Goal: Task Accomplishment & Management: Complete application form

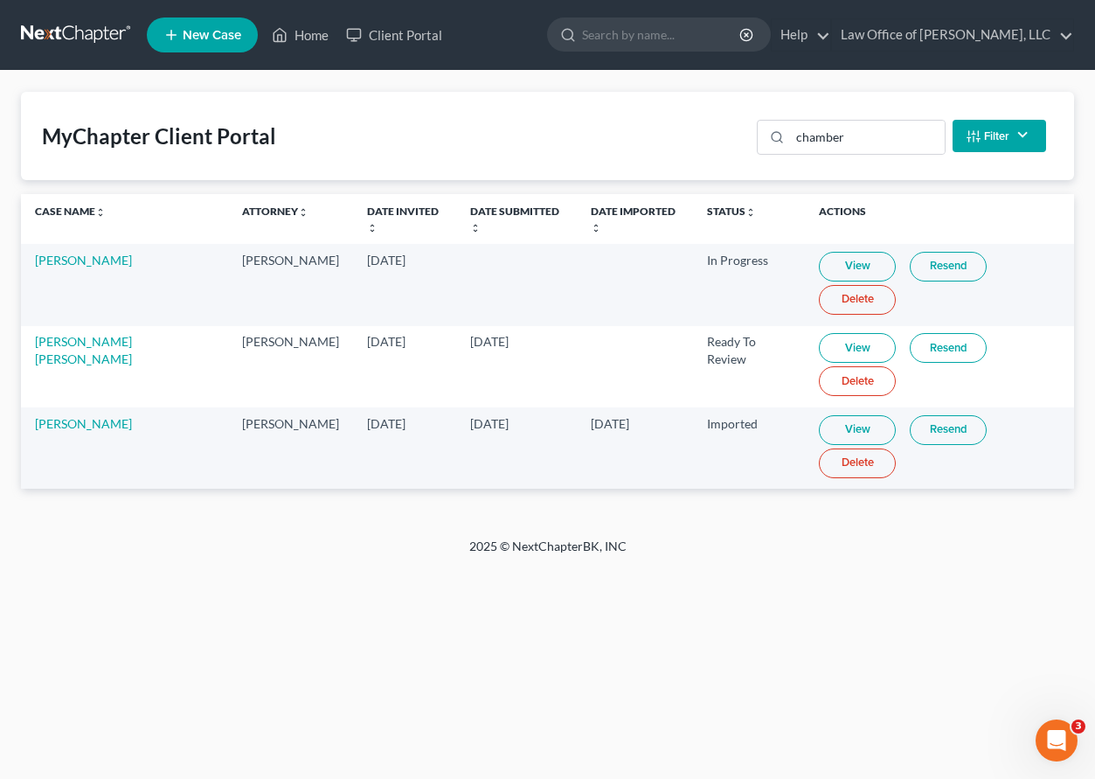
click at [188, 37] on span "New Case" at bounding box center [212, 35] width 59 height 13
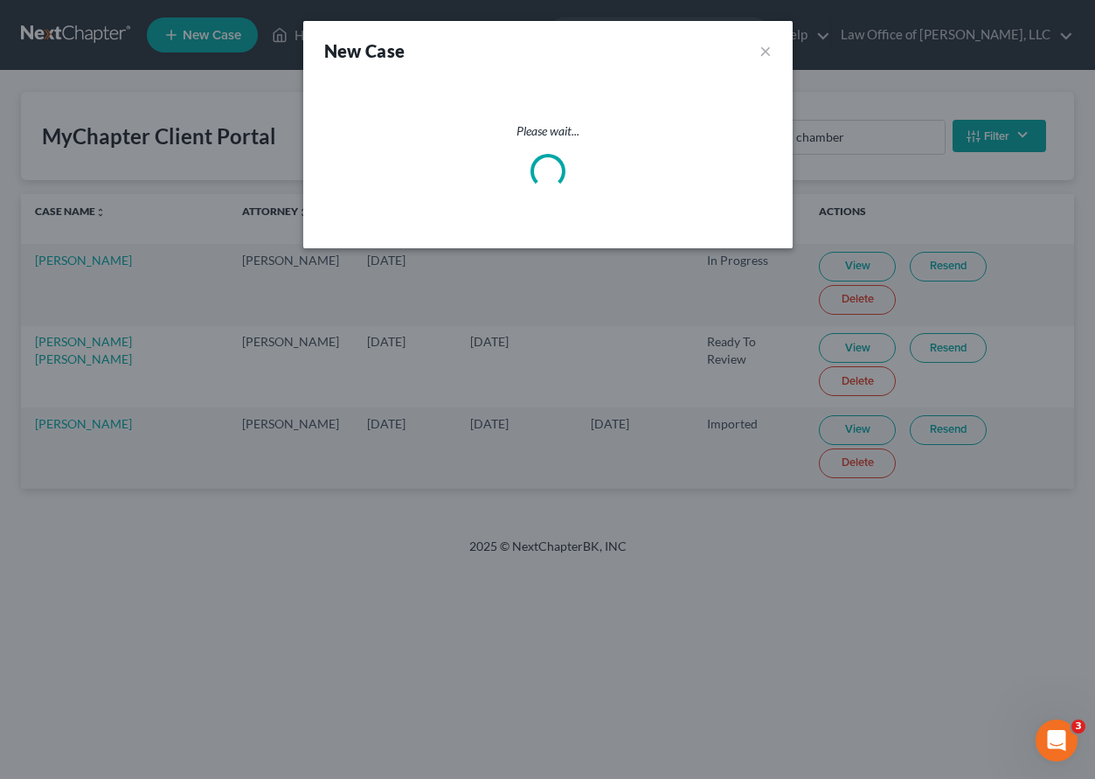
select select "38"
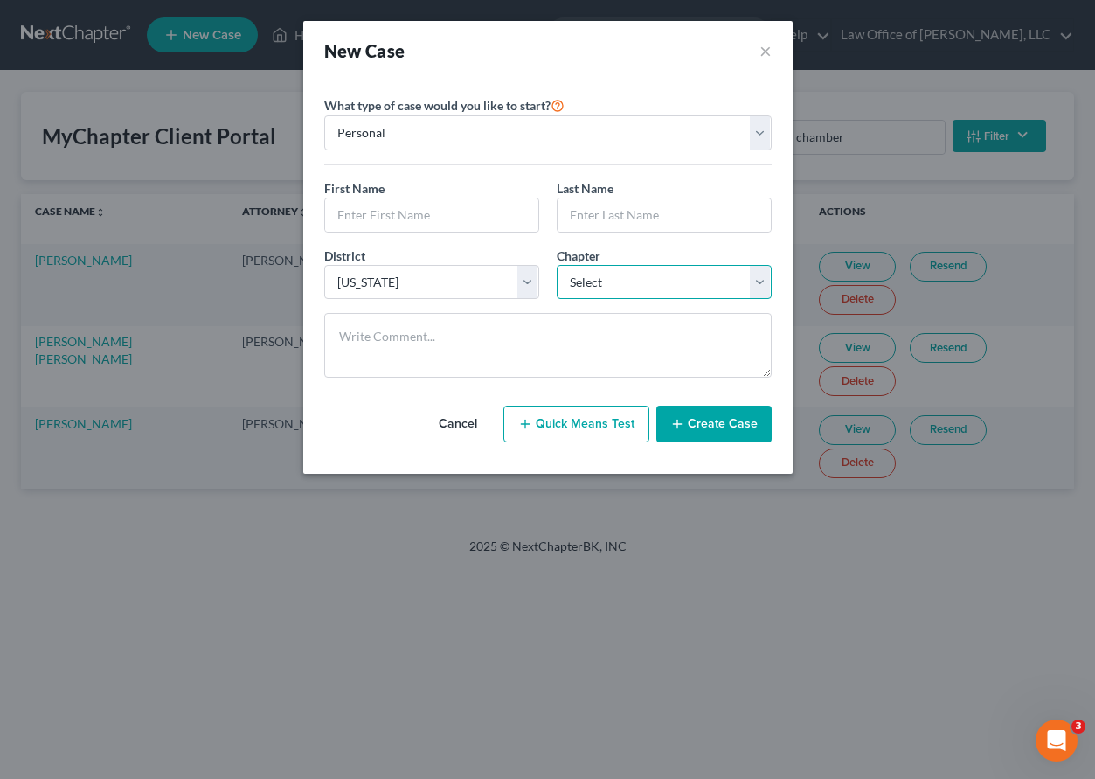
click at [579, 278] on select "Select 7 11 12 13" at bounding box center [664, 282] width 215 height 35
select select "0"
click at [441, 222] on input "text" at bounding box center [431, 214] width 213 height 33
click at [369, 217] on input "text" at bounding box center [431, 214] width 213 height 33
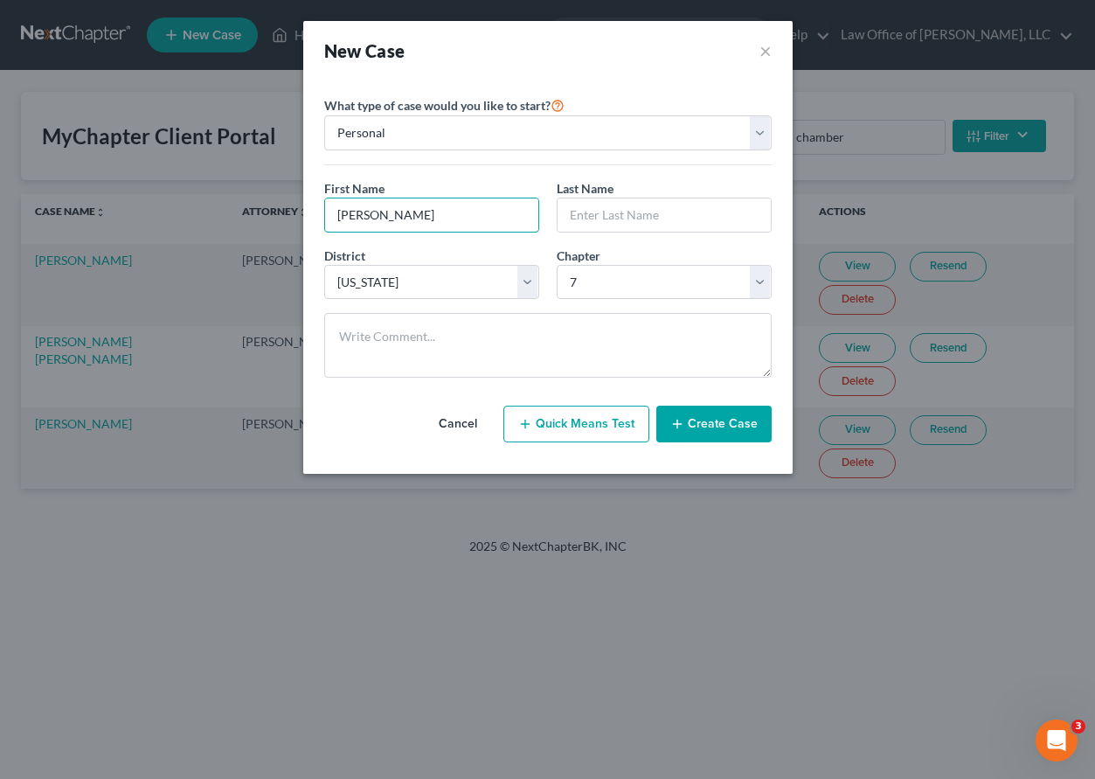
type input "[PERSON_NAME]"
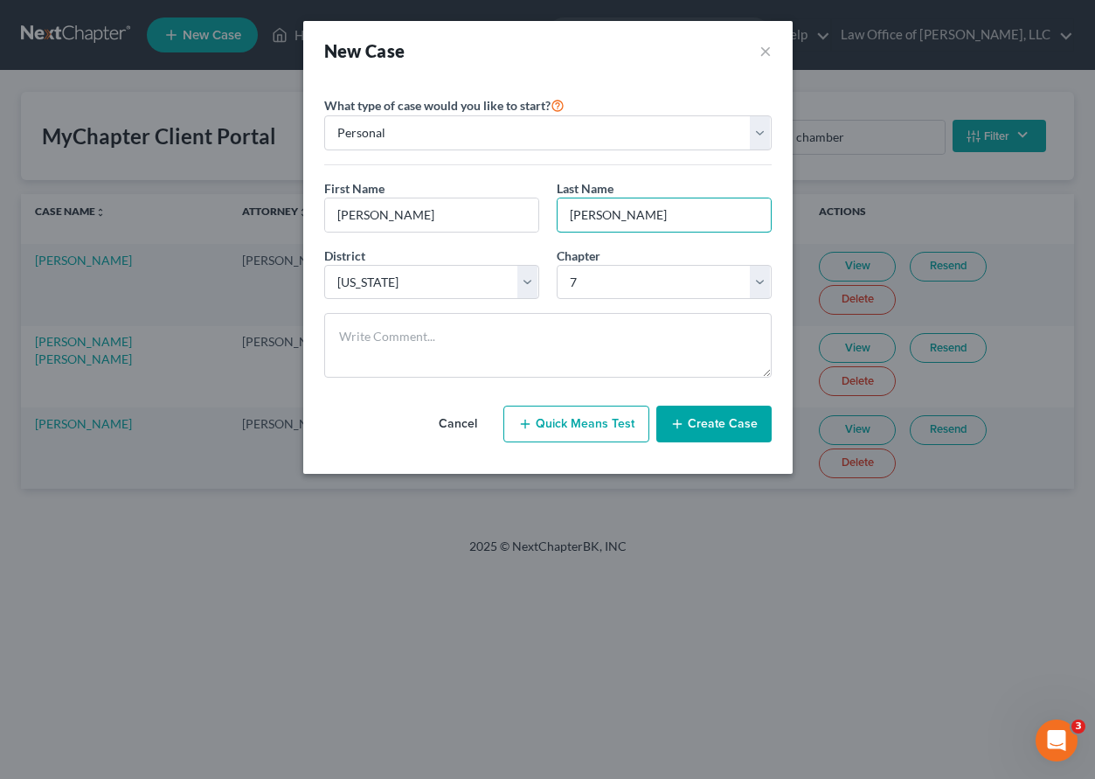
type input "[PERSON_NAME]"
click at [1092, 233] on div "New Case × Please select case type * Bankruptcy Bankruptcy What type of case wo…" at bounding box center [547, 389] width 1095 height 779
click at [765, 54] on button "×" at bounding box center [765, 50] width 12 height 24
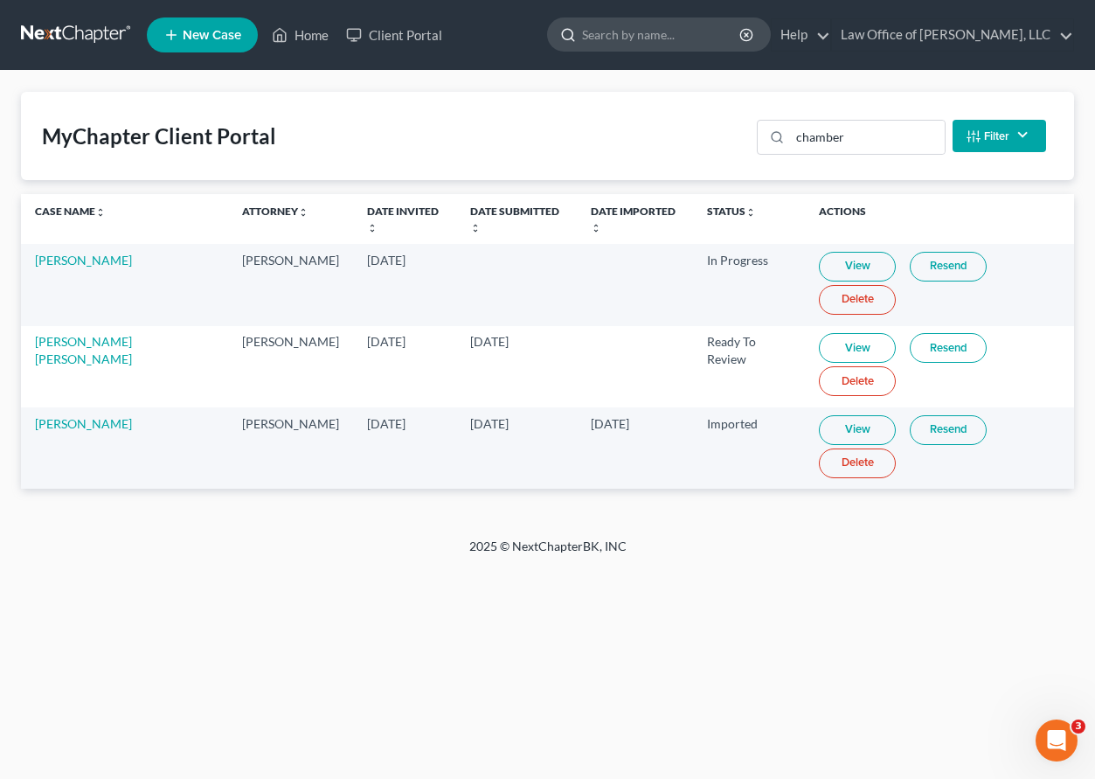
click at [676, 31] on input "search" at bounding box center [662, 34] width 160 height 32
type input "wood"
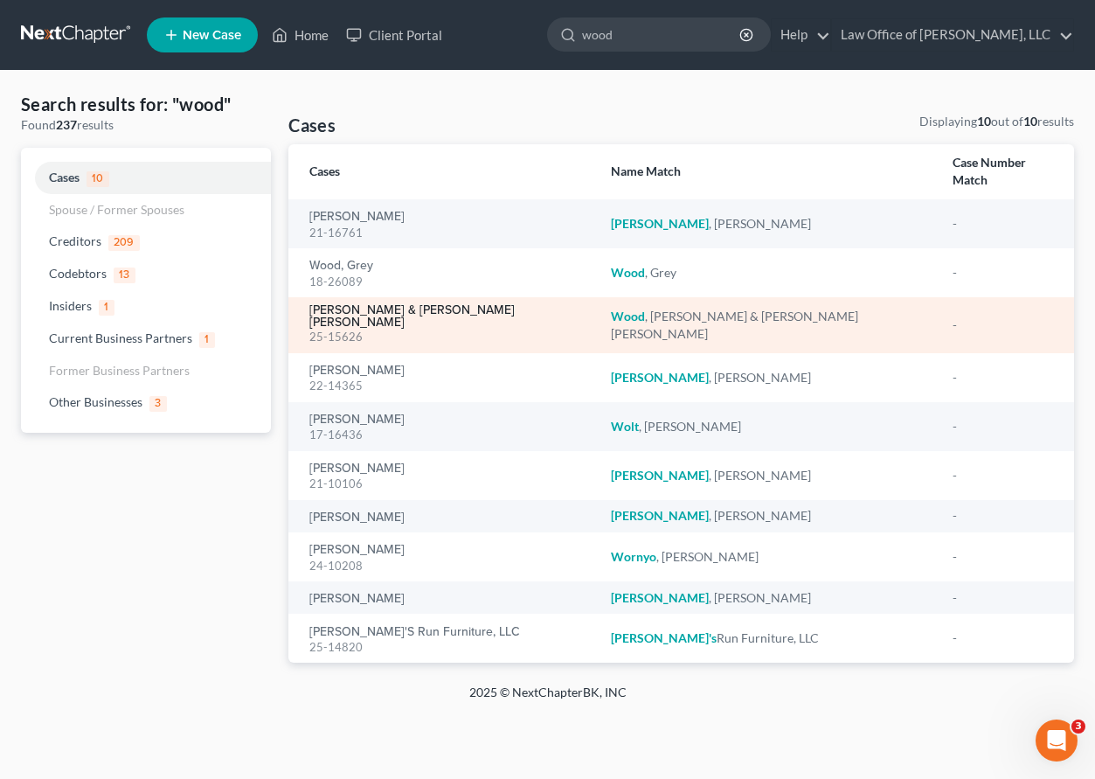
click at [366, 304] on link "[PERSON_NAME] & [PERSON_NAME] [PERSON_NAME]" at bounding box center [446, 316] width 274 height 24
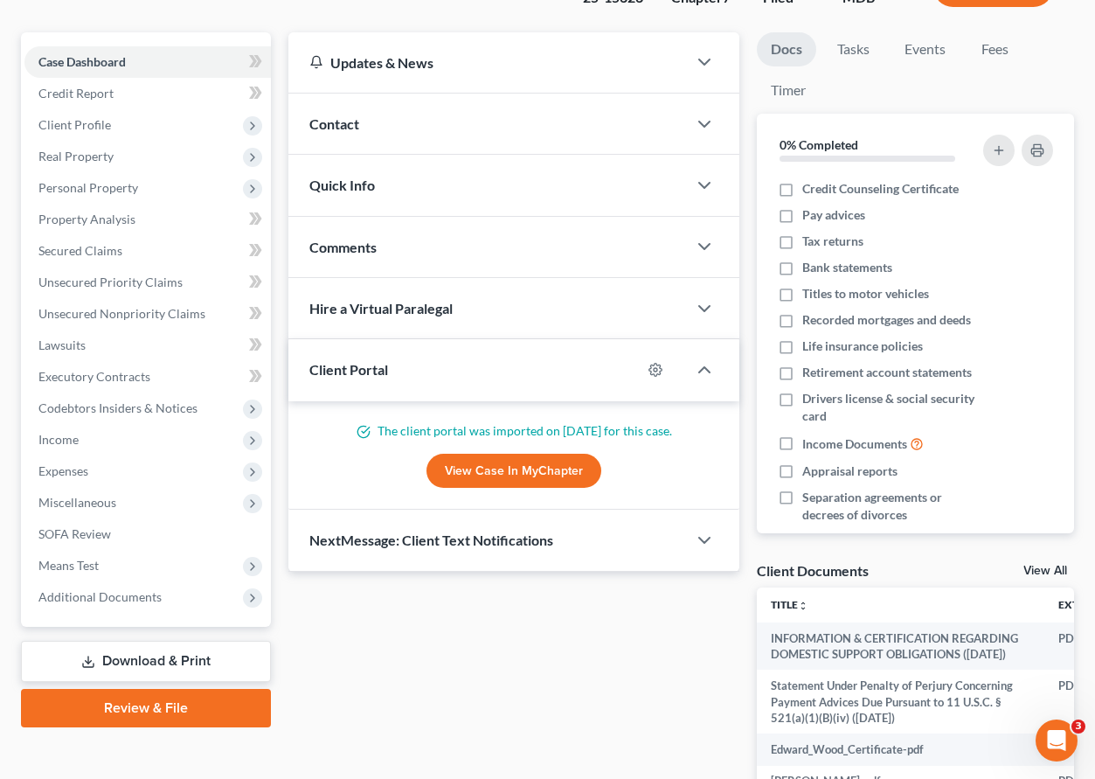
scroll to position [236, 0]
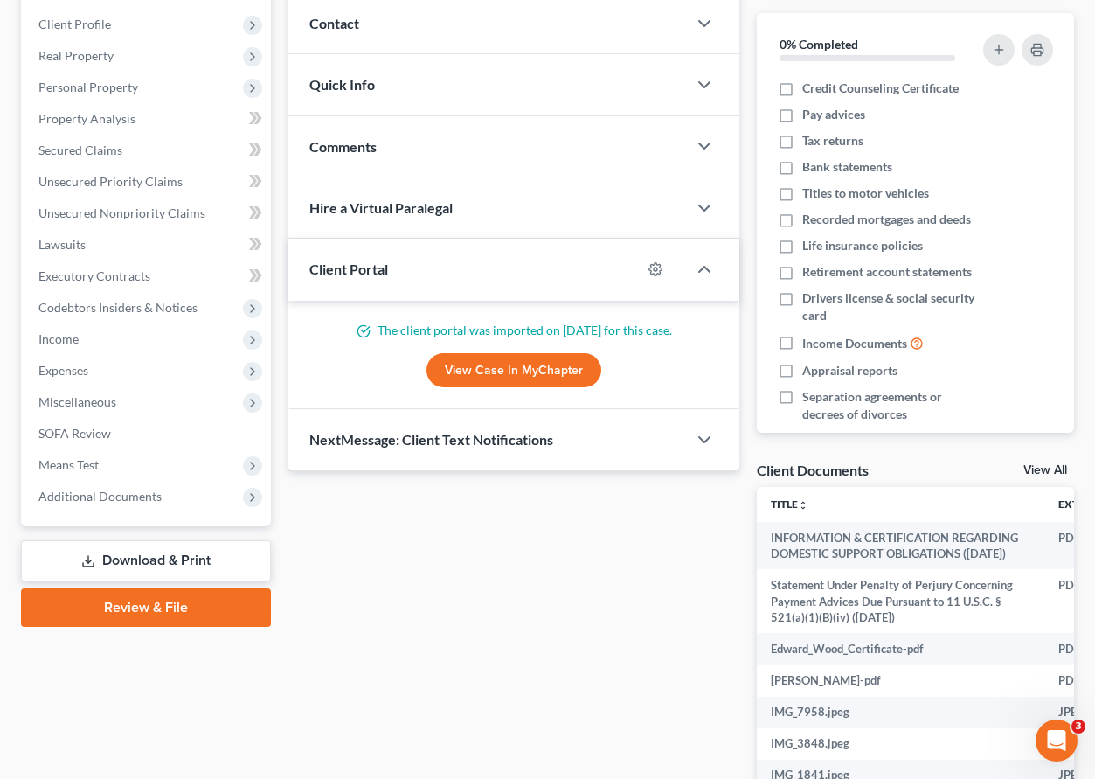
click at [146, 609] on link "Review & File" at bounding box center [146, 607] width 250 height 38
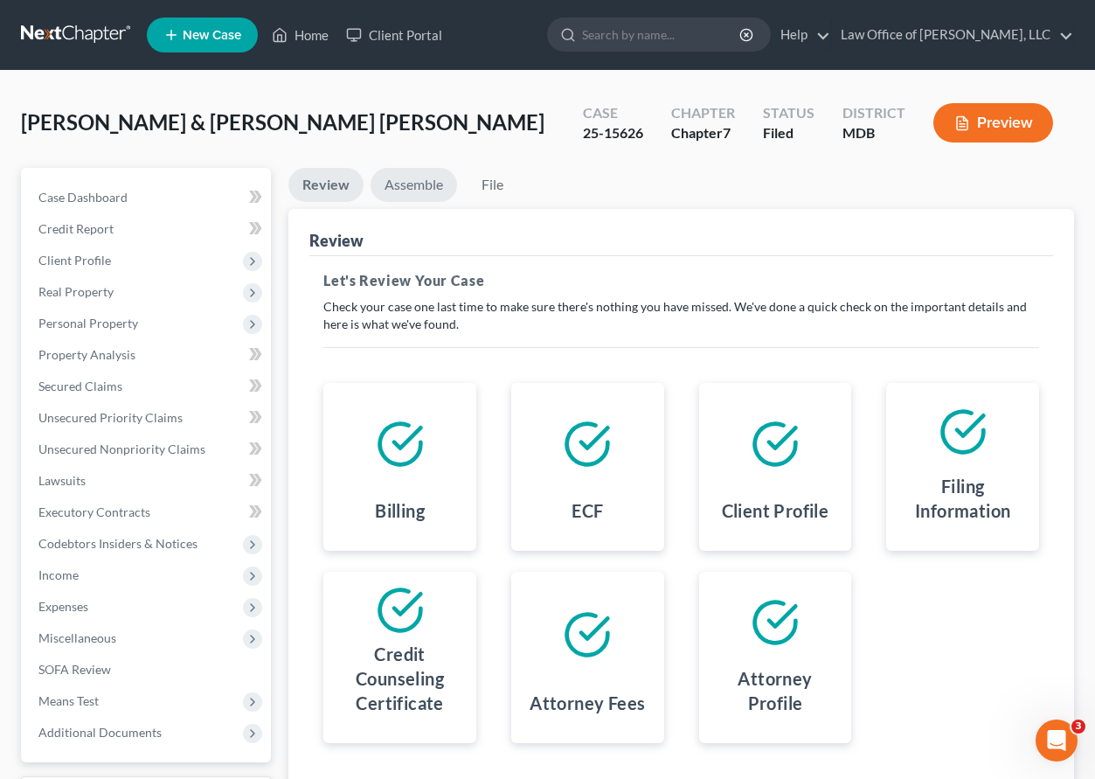
click at [413, 177] on link "Assemble" at bounding box center [414, 185] width 87 height 34
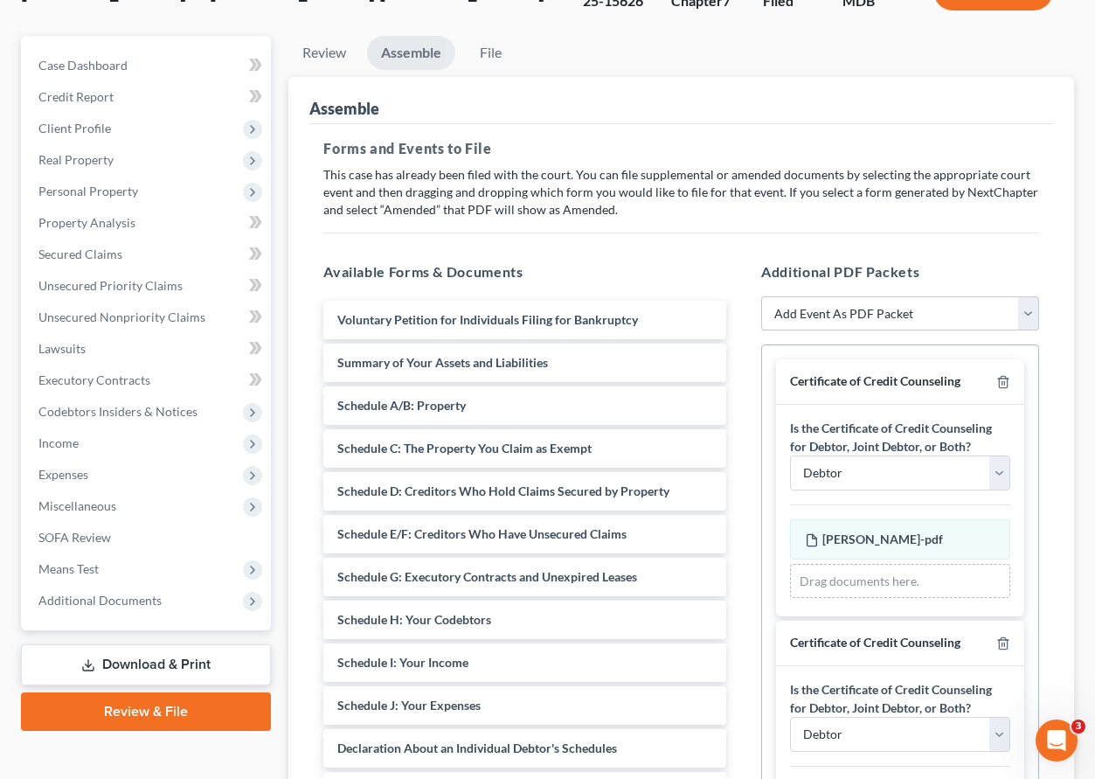
scroll to position [271, 0]
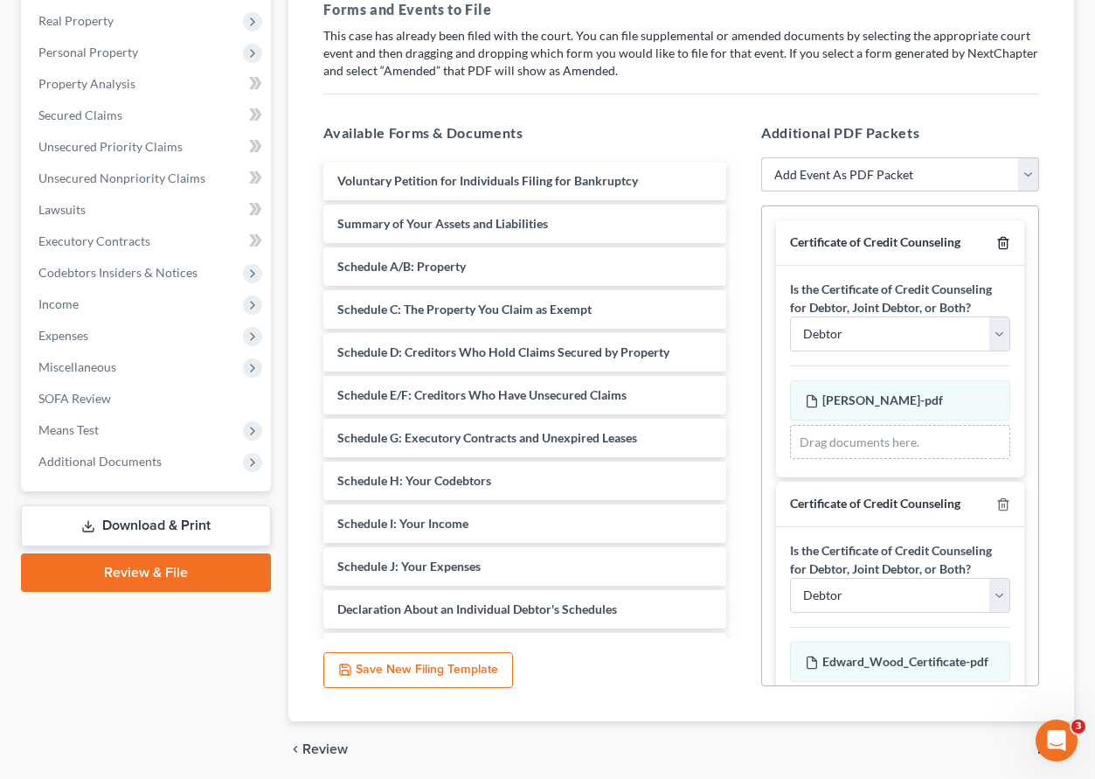
click at [1001, 245] on icon "button" at bounding box center [1003, 243] width 14 height 14
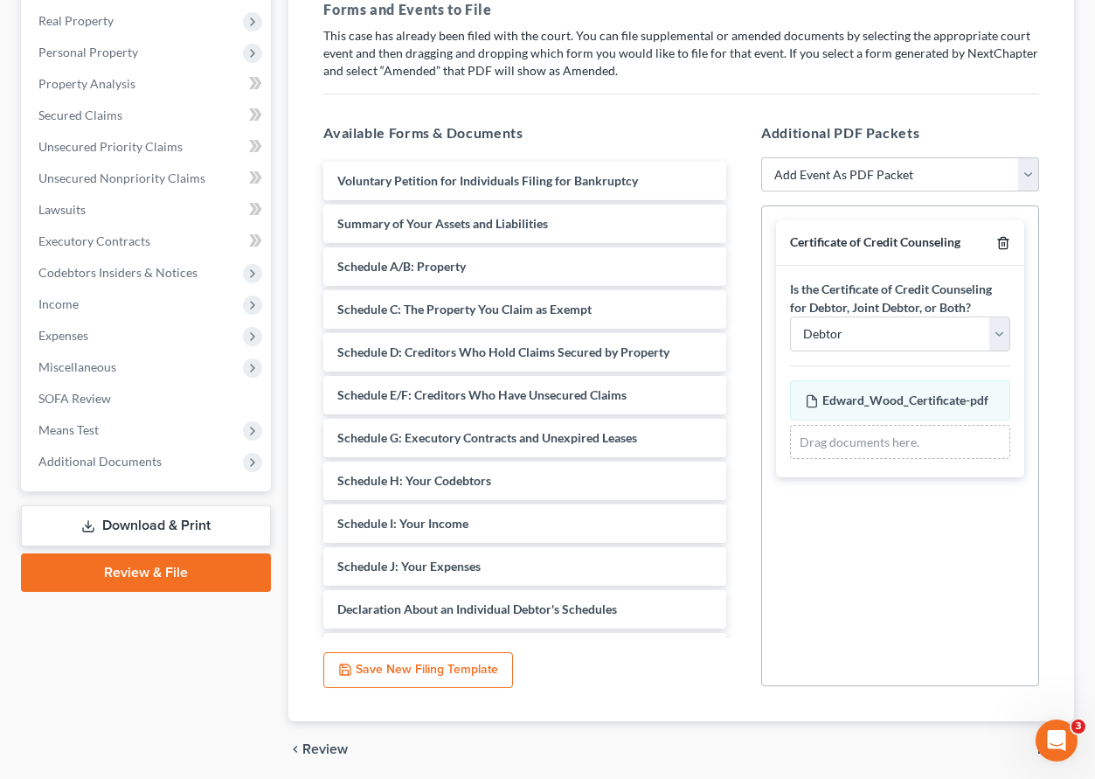
click at [1001, 245] on icon "button" at bounding box center [1003, 243] width 14 height 14
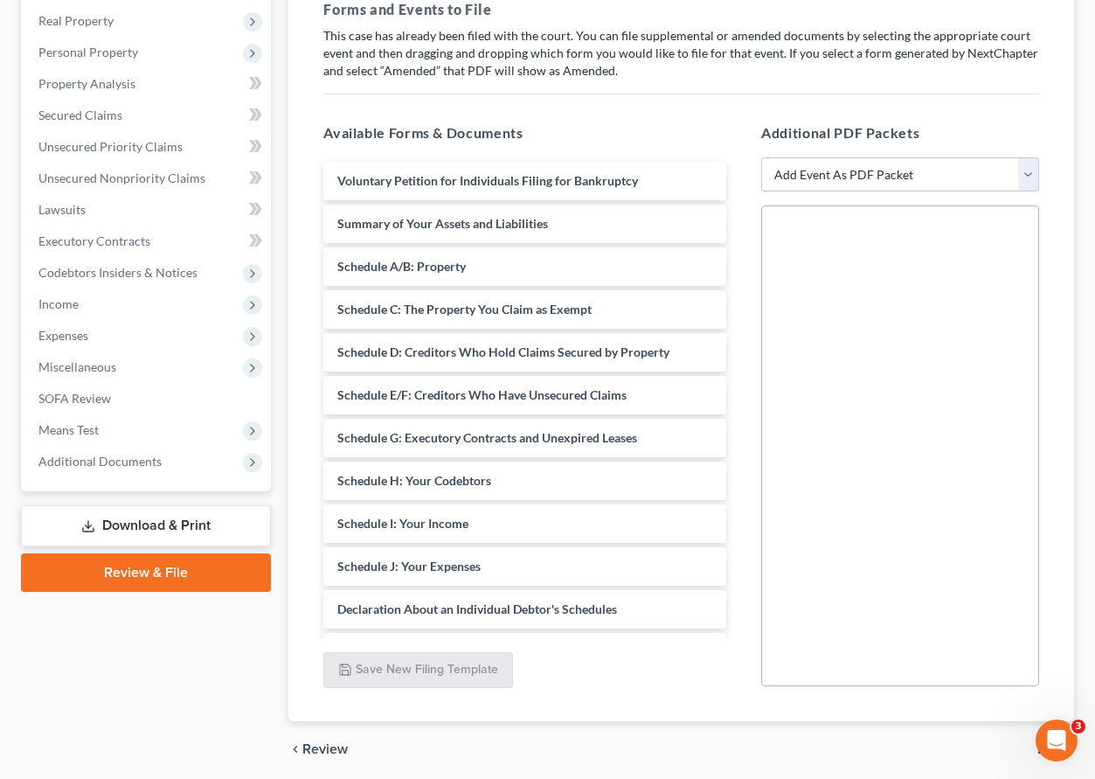
click at [940, 173] on select "Add Event As PDF Packet Affidavit Affidavit of Adequate Protection and Lease Pa…" at bounding box center [900, 174] width 278 height 35
select select "7"
select select
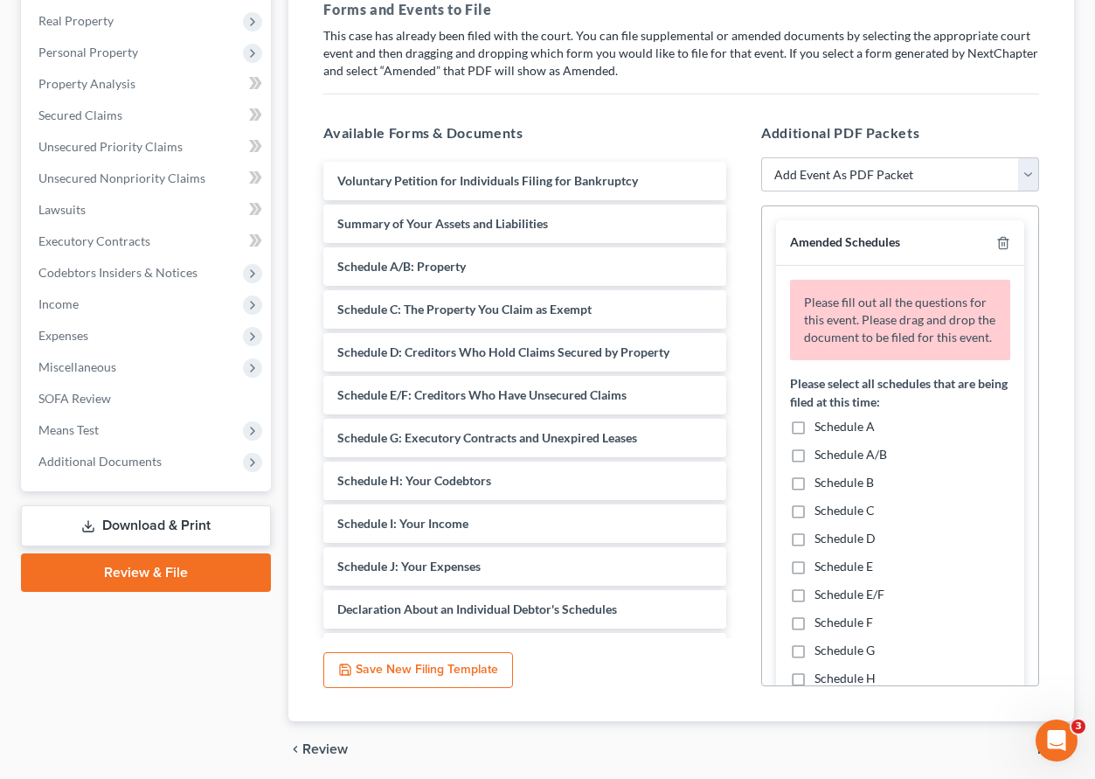
click at [814, 453] on label "Schedule A/B" at bounding box center [850, 454] width 73 height 17
click at [821, 453] on input "Schedule A/B" at bounding box center [826, 451] width 11 height 11
checkbox input "true"
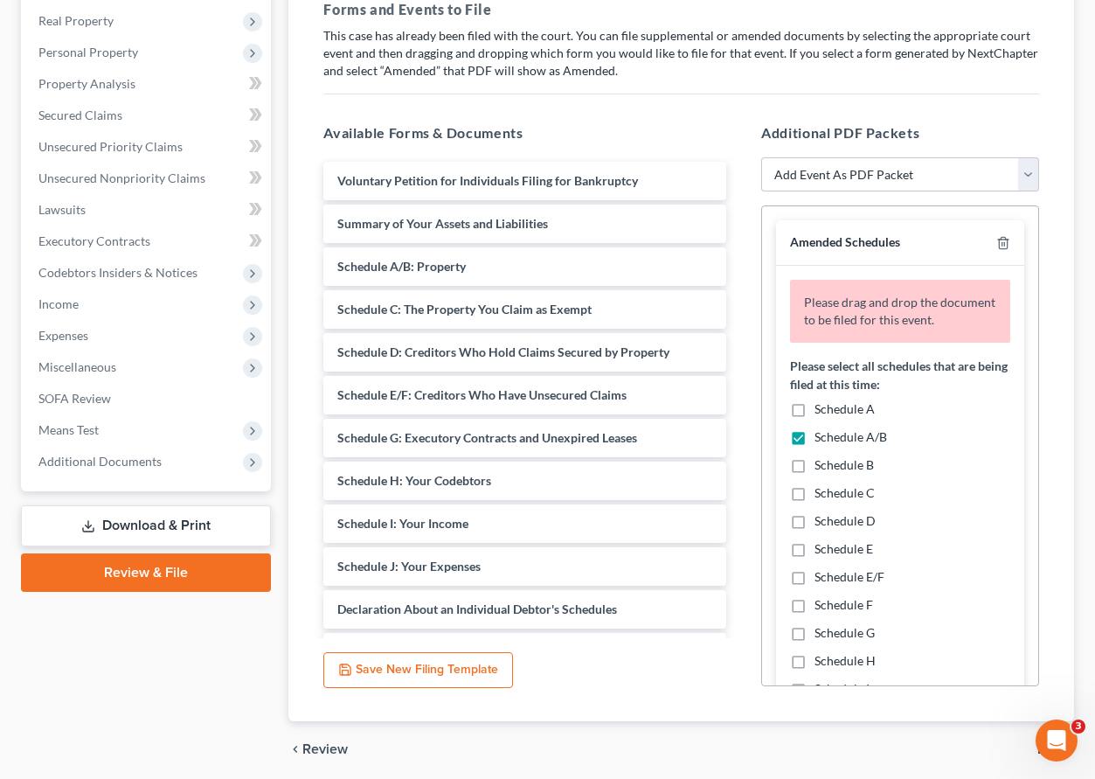
click at [814, 489] on label "Schedule C" at bounding box center [844, 492] width 60 height 17
click at [821, 489] on input "Schedule C" at bounding box center [826, 489] width 11 height 11
checkbox input "true"
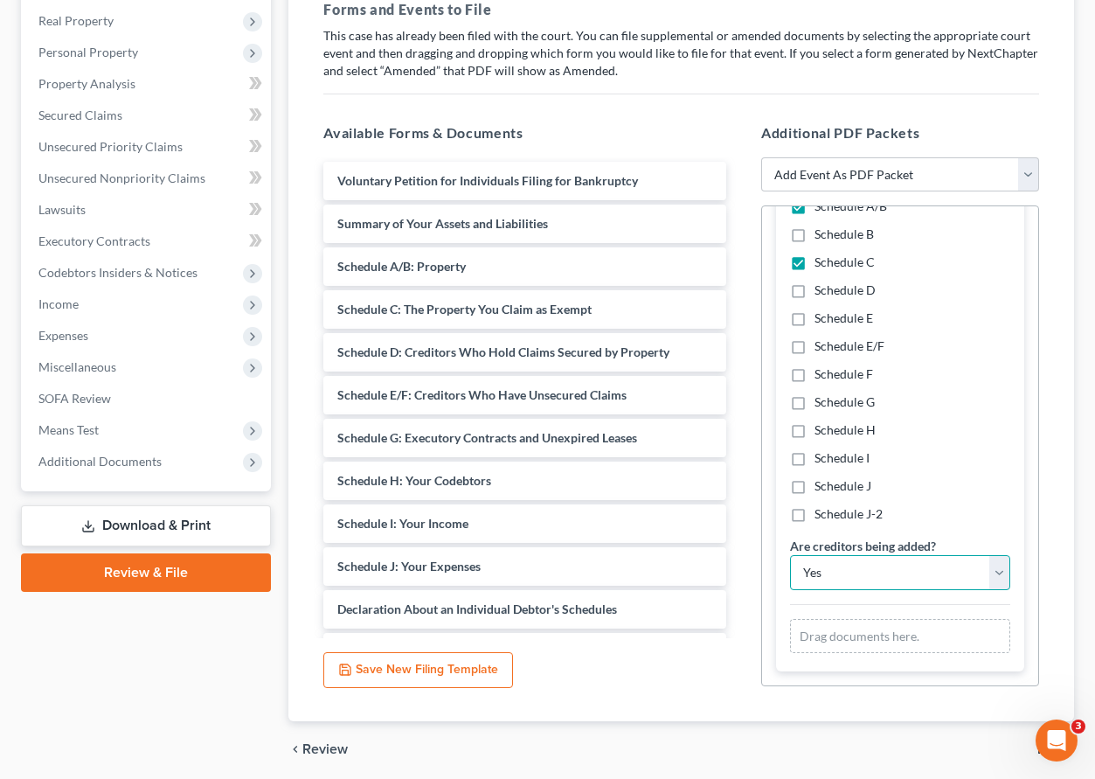
click at [868, 566] on select "Yes No" at bounding box center [900, 572] width 220 height 35
select select "1"
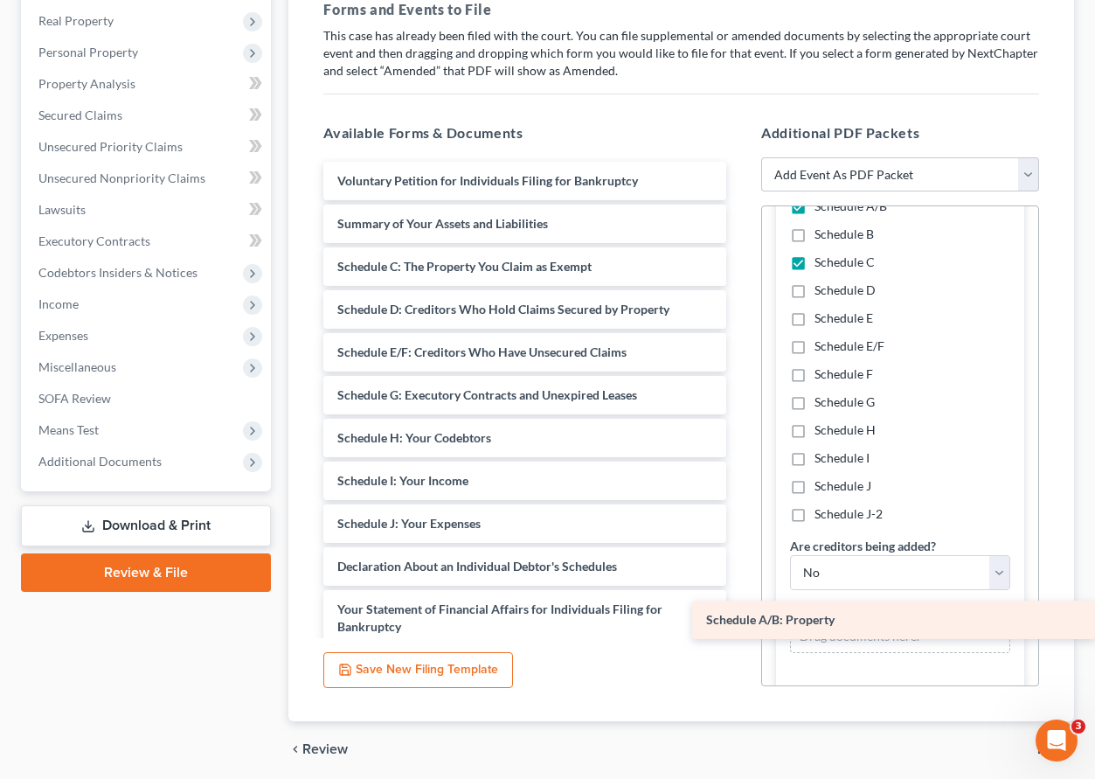
drag, startPoint x: 419, startPoint y: 261, endPoint x: 888, endPoint y: 615, distance: 587.8
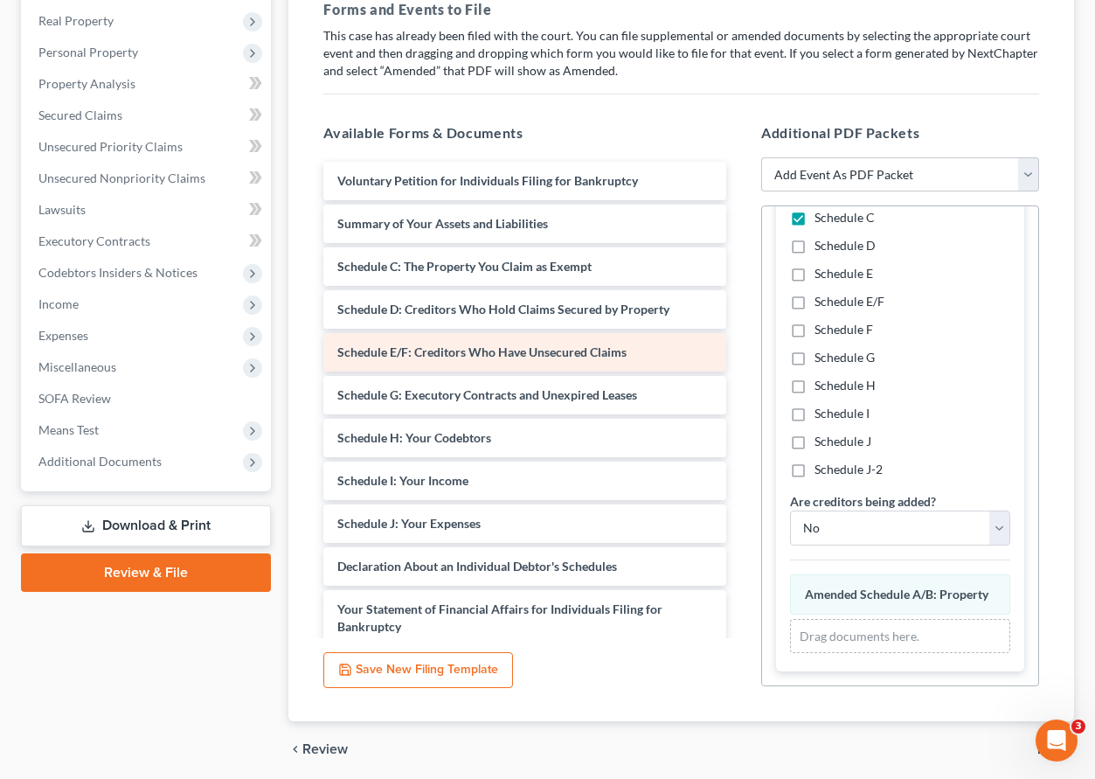
scroll to position [154, 0]
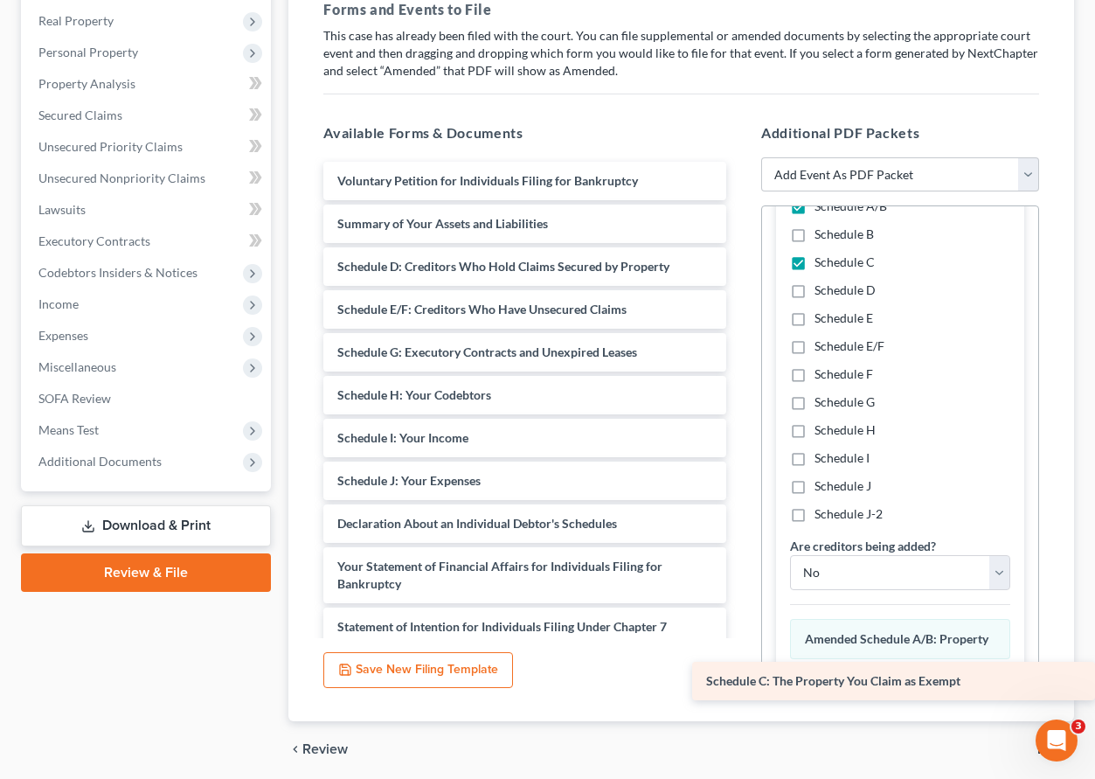
drag, startPoint x: 389, startPoint y: 269, endPoint x: 835, endPoint y: 676, distance: 603.7
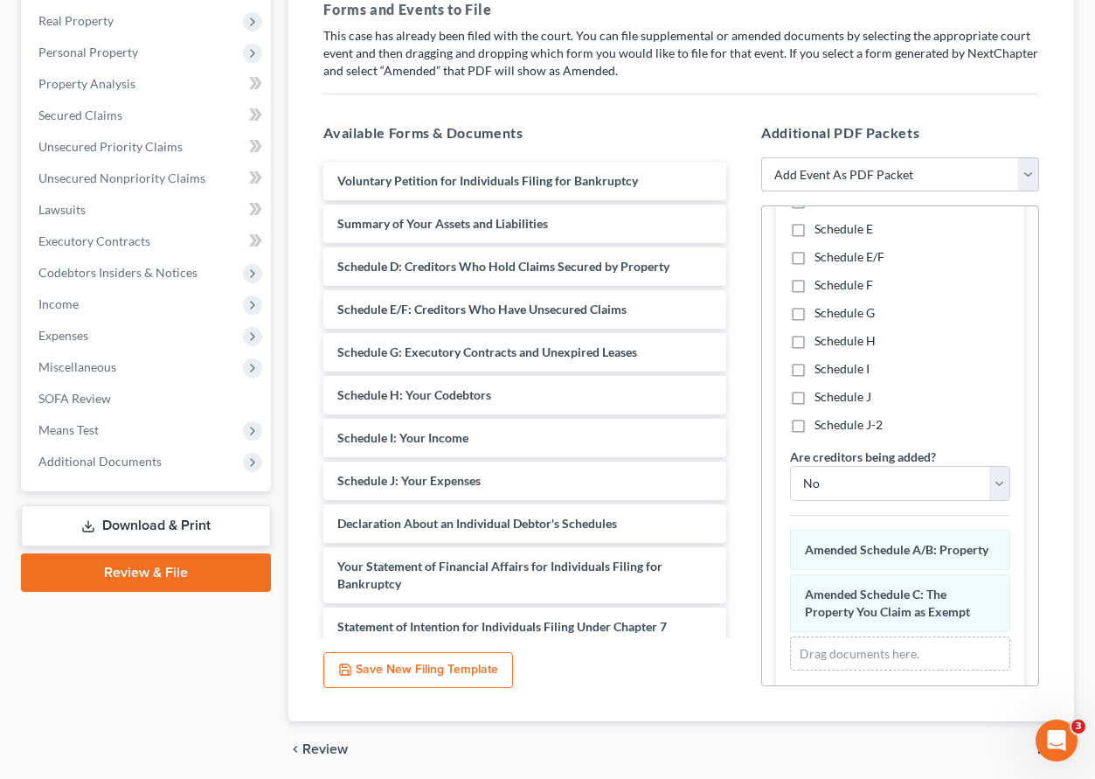
scroll to position [260, 0]
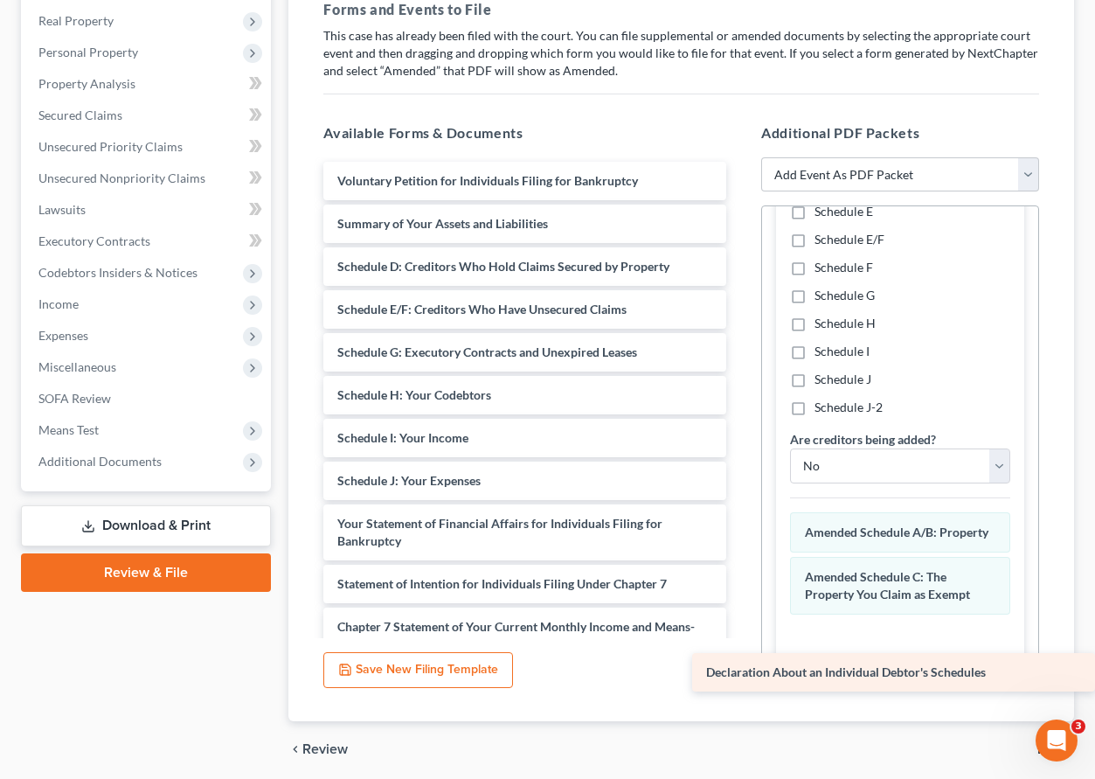
drag, startPoint x: 437, startPoint y: 515, endPoint x: 828, endPoint y: 656, distance: 416.3
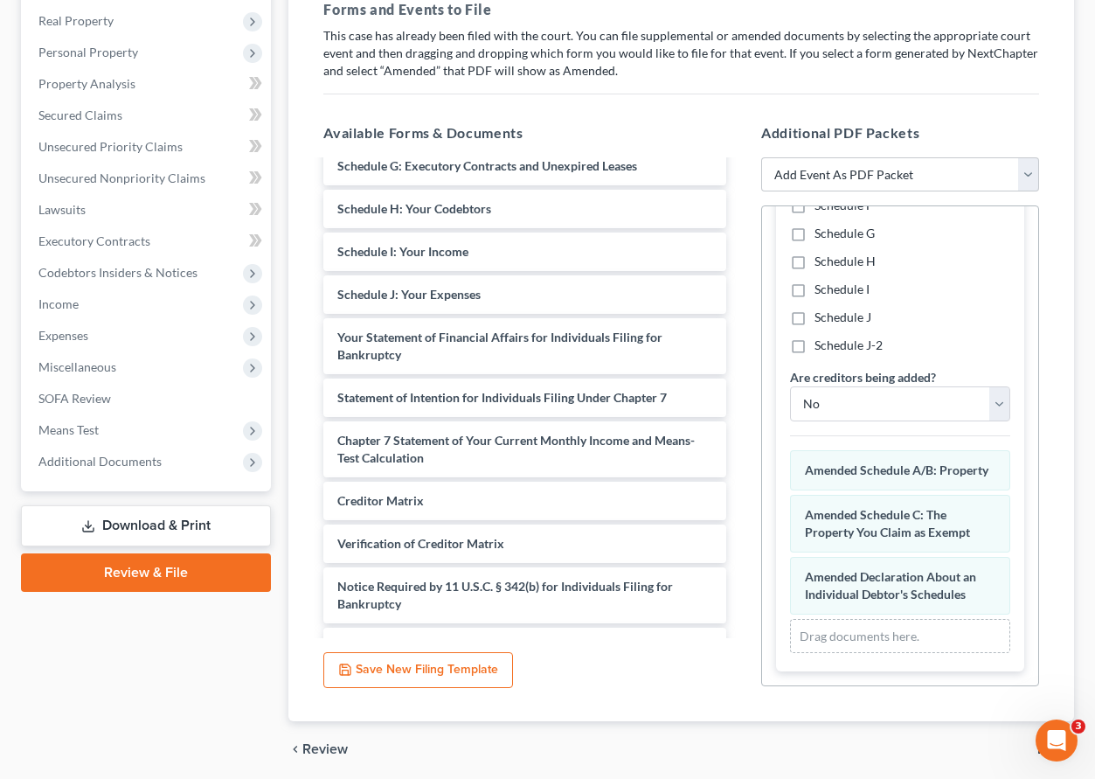
scroll to position [204, 0]
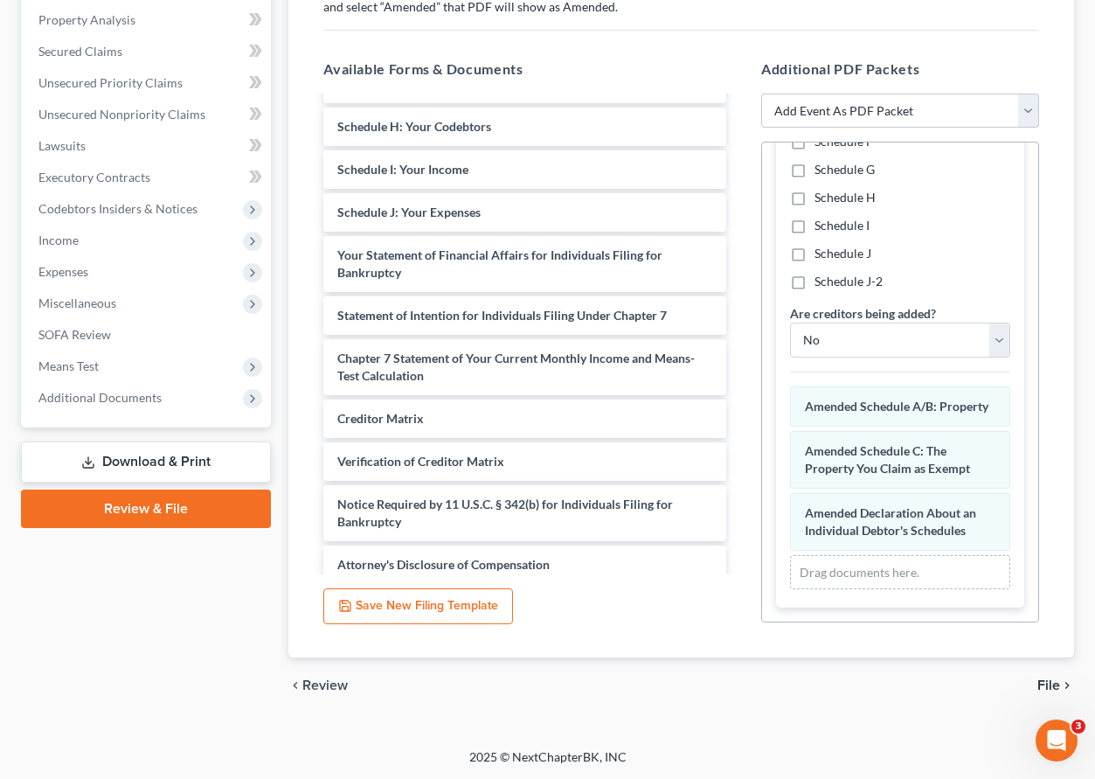
click at [1054, 683] on span "File" at bounding box center [1048, 685] width 23 height 14
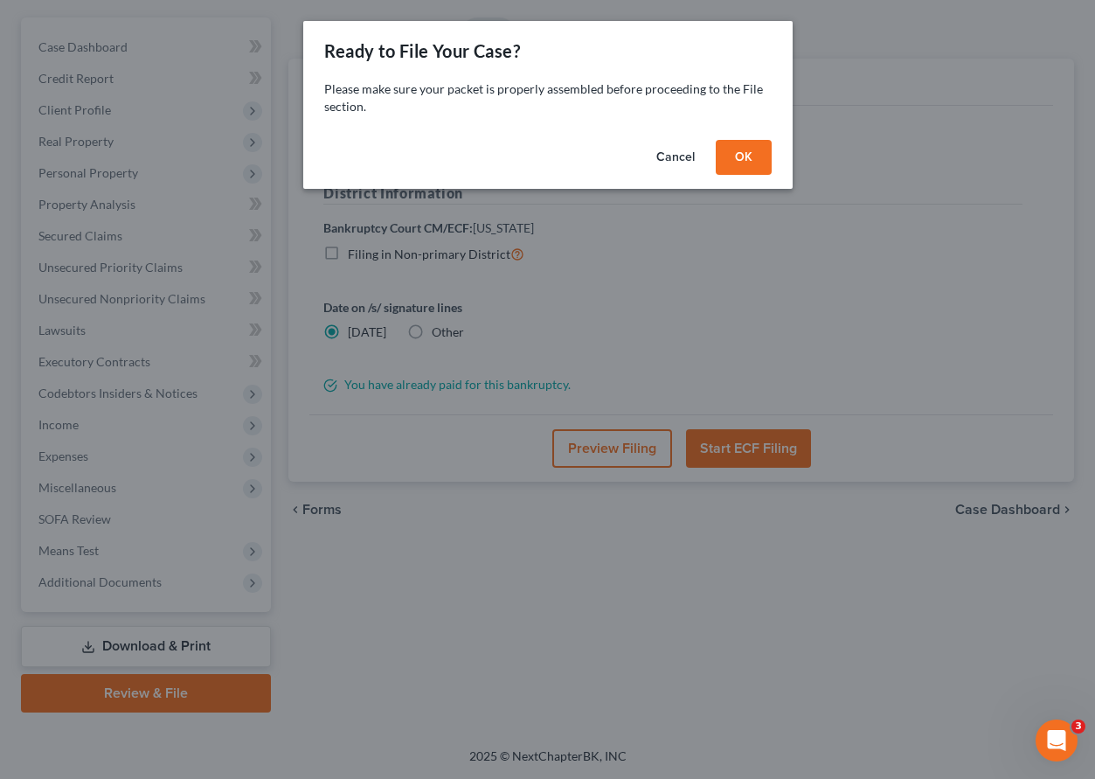
scroll to position [149, 0]
click at [741, 150] on button "OK" at bounding box center [744, 157] width 56 height 35
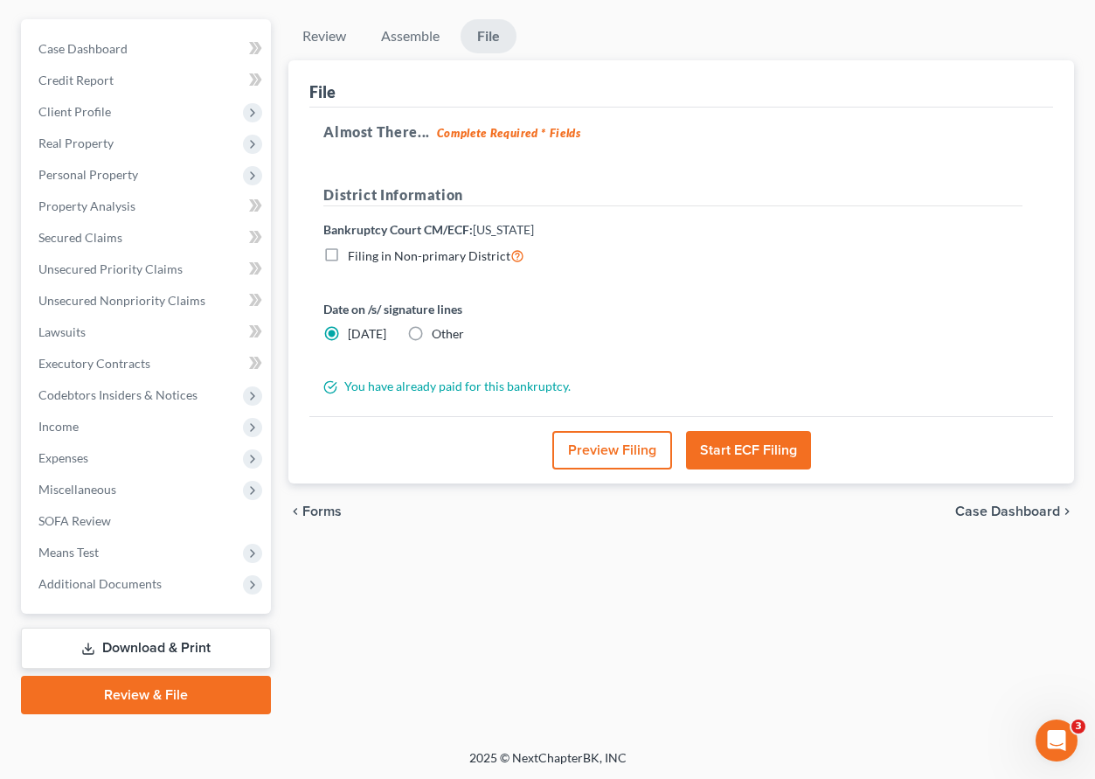
click at [432, 329] on label "Other" at bounding box center [448, 333] width 32 height 17
click at [439, 329] on input "Other" at bounding box center [444, 330] width 11 height 11
radio input "true"
radio input "false"
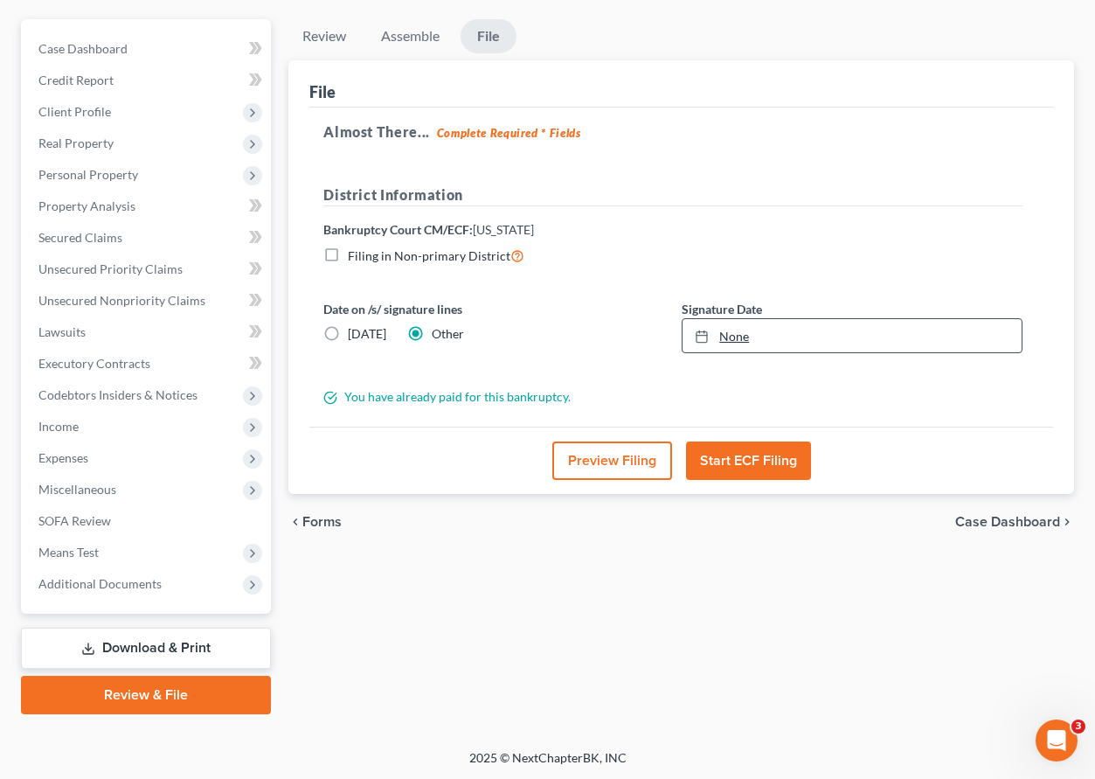
type input "[DATE]"
click at [732, 331] on link "None" at bounding box center [852, 335] width 339 height 33
click at [754, 467] on button "Start ECF Filing" at bounding box center [748, 460] width 125 height 38
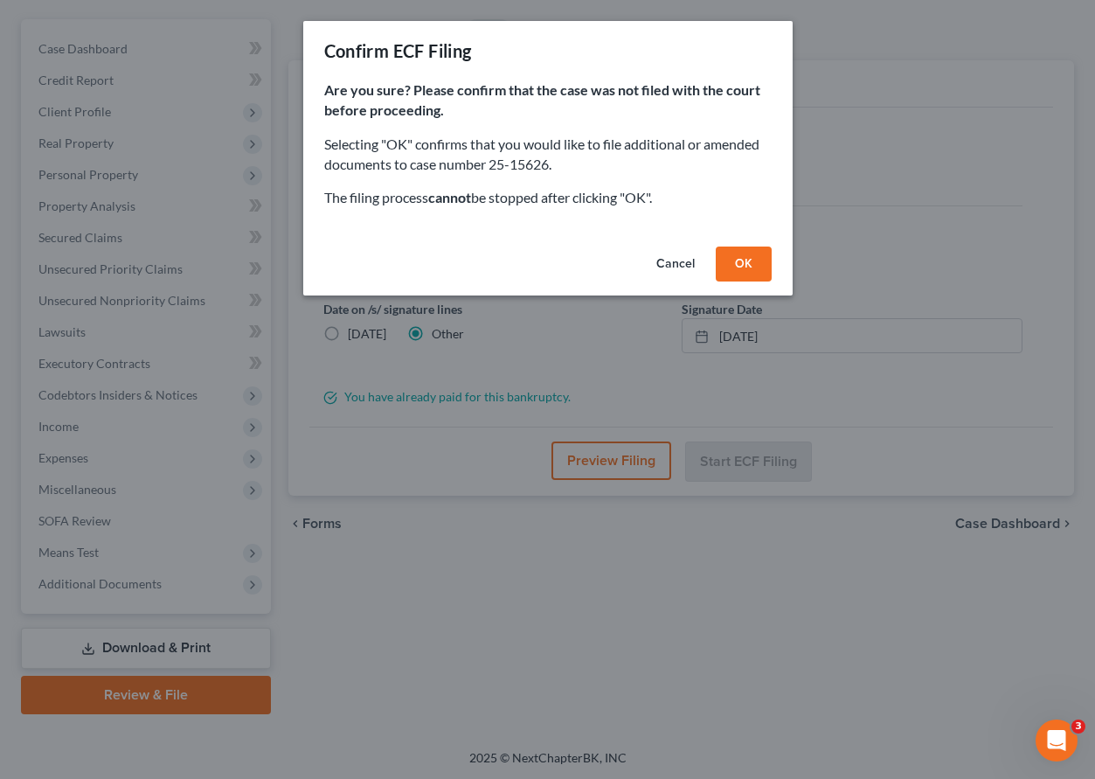
click at [743, 270] on button "OK" at bounding box center [744, 263] width 56 height 35
